Goal: Transaction & Acquisition: Book appointment/travel/reservation

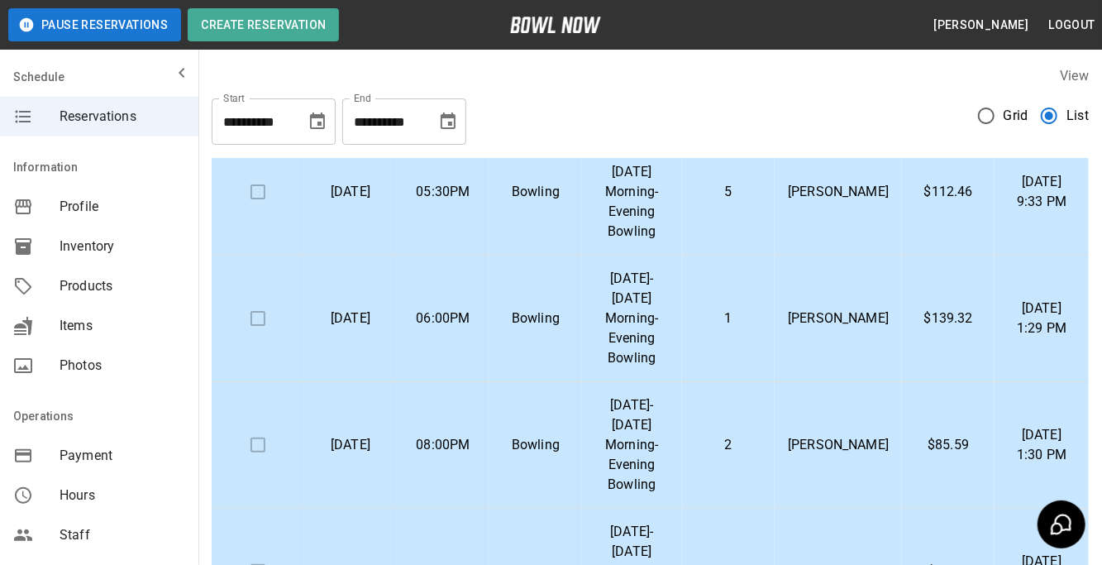
scroll to position [478, 0]
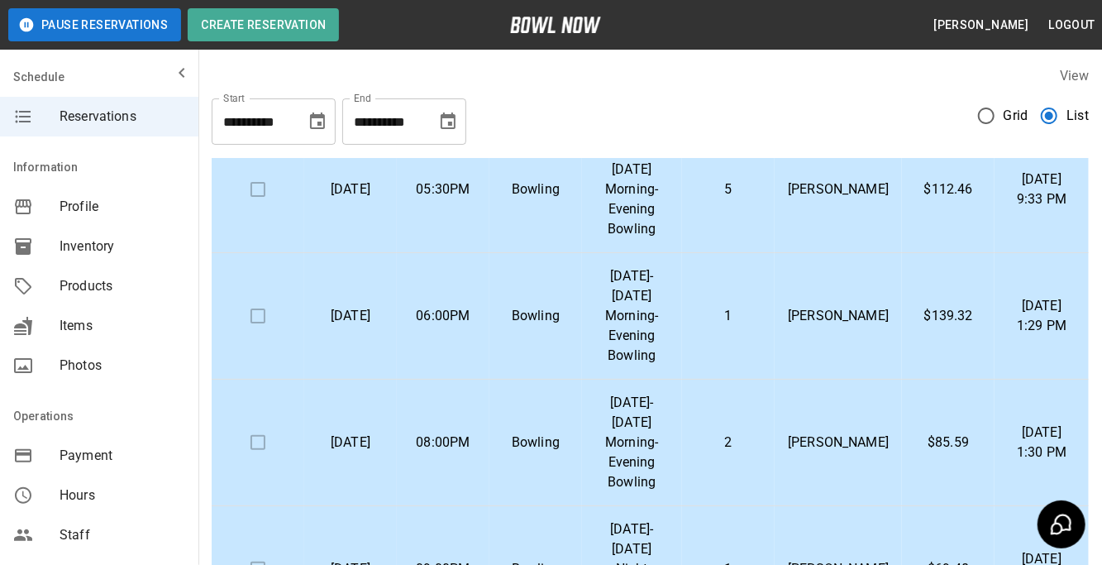
click at [762, 432] on p "2" at bounding box center [728, 442] width 67 height 20
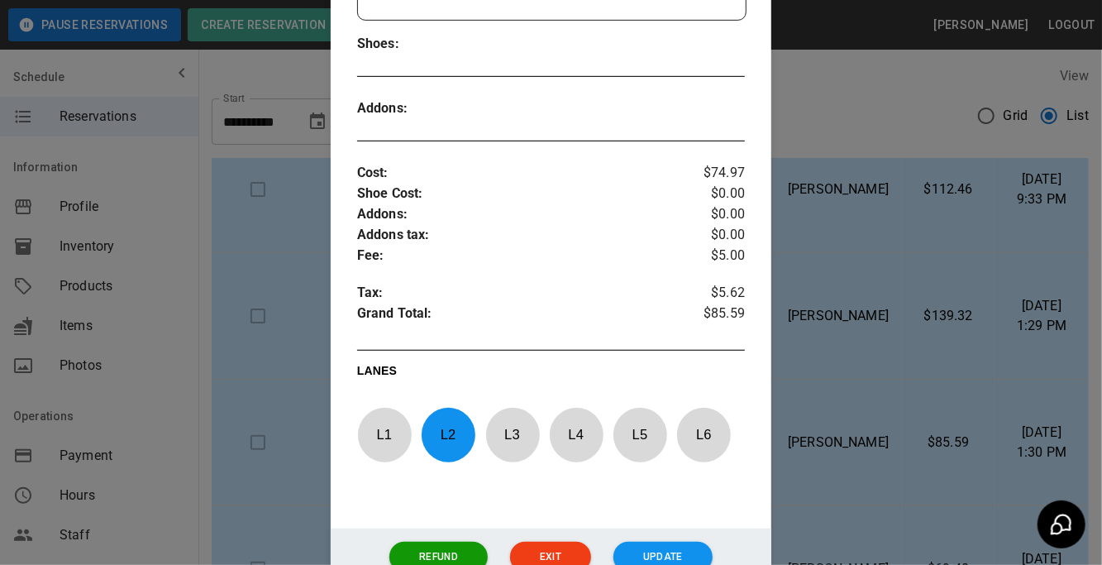
scroll to position [534, 0]
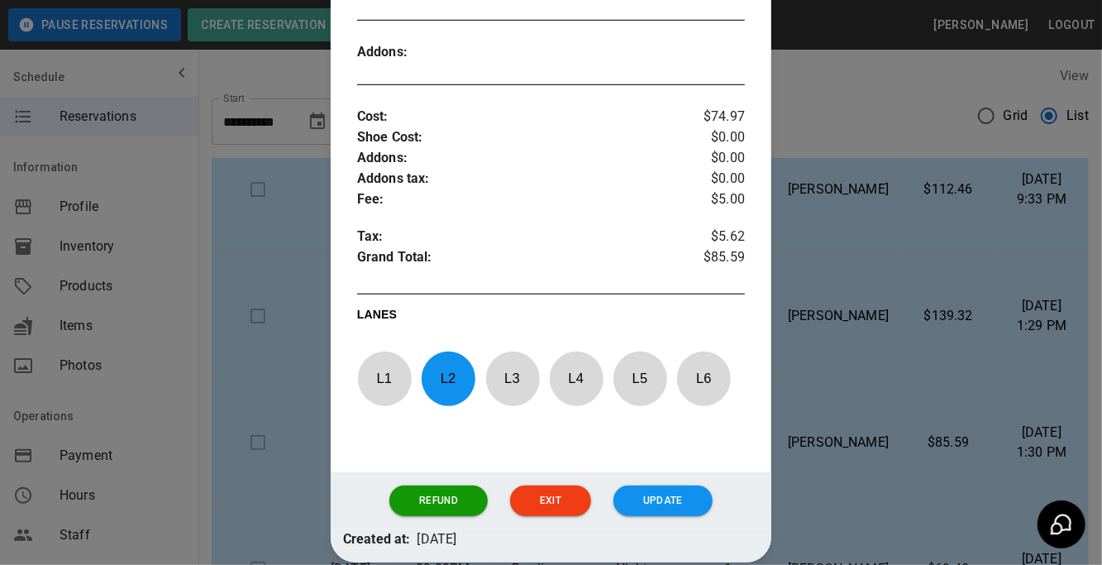
click at [938, 348] on div at bounding box center [551, 282] width 1102 height 565
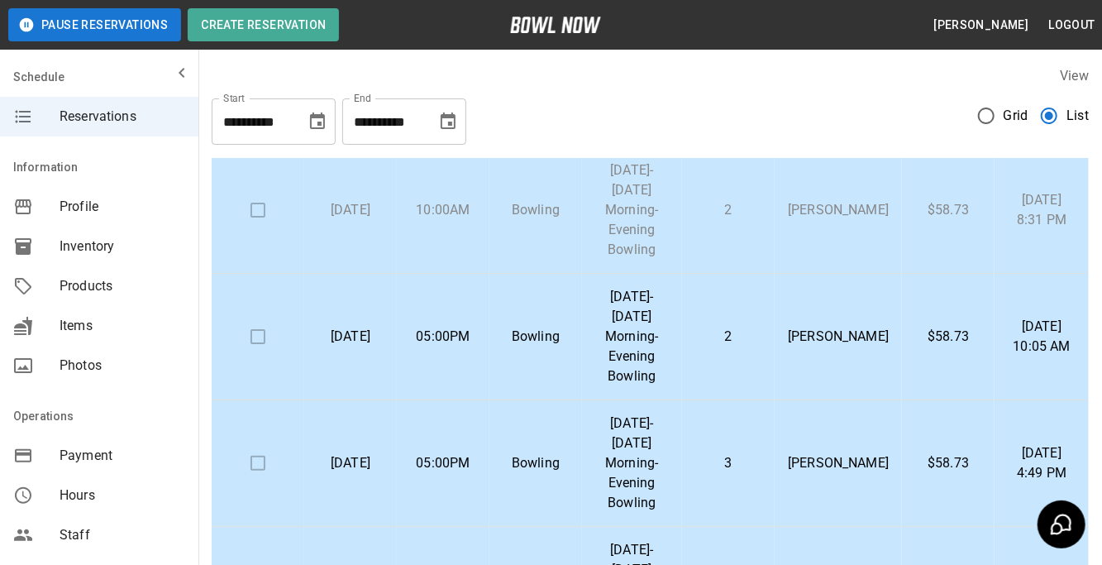
scroll to position [77, 0]
click at [444, 240] on td "10:00AM" at bounding box center [443, 211] width 93 height 127
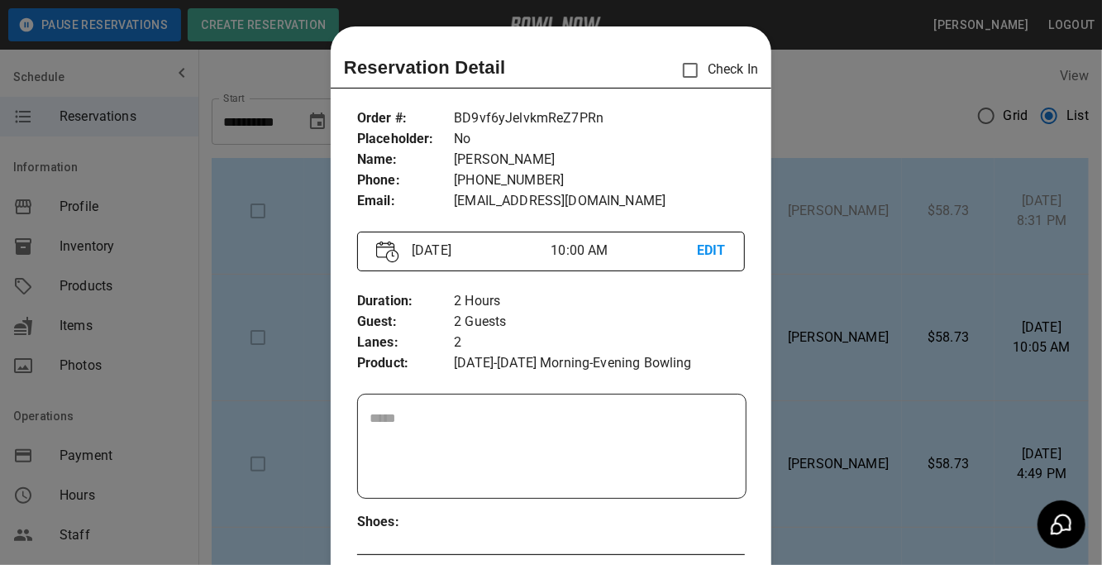
scroll to position [26, 0]
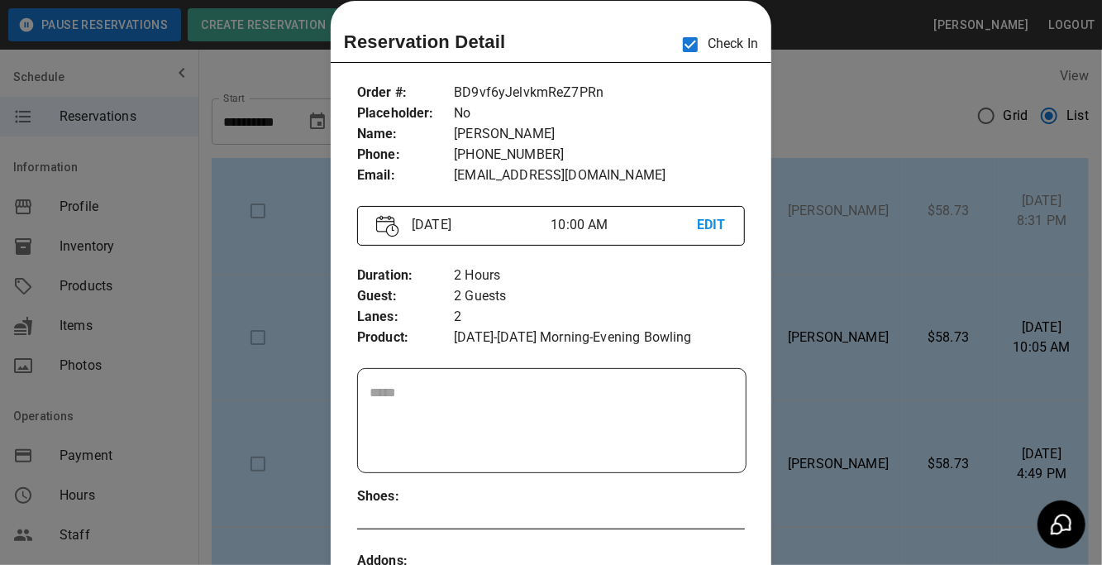
click at [833, 95] on div at bounding box center [551, 282] width 1102 height 565
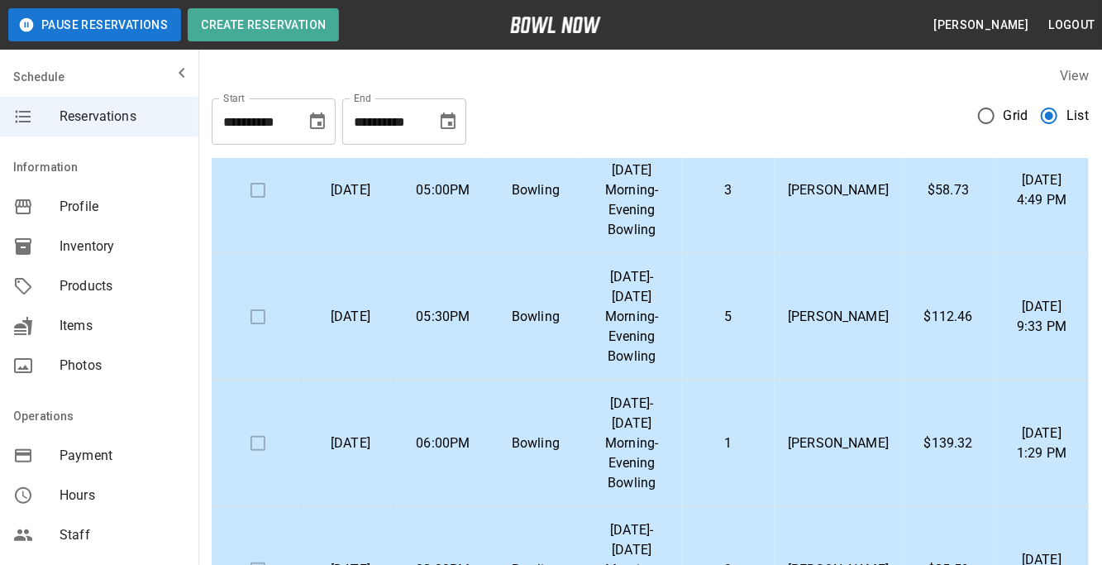
scroll to position [327, 0]
